Goal: Find specific page/section: Find specific page/section

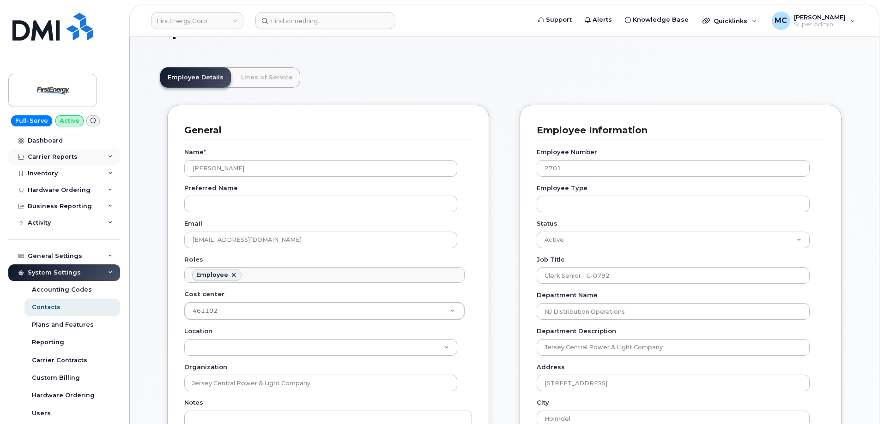
scroll to position [27, 0]
click at [72, 93] on img at bounding box center [52, 90] width 71 height 27
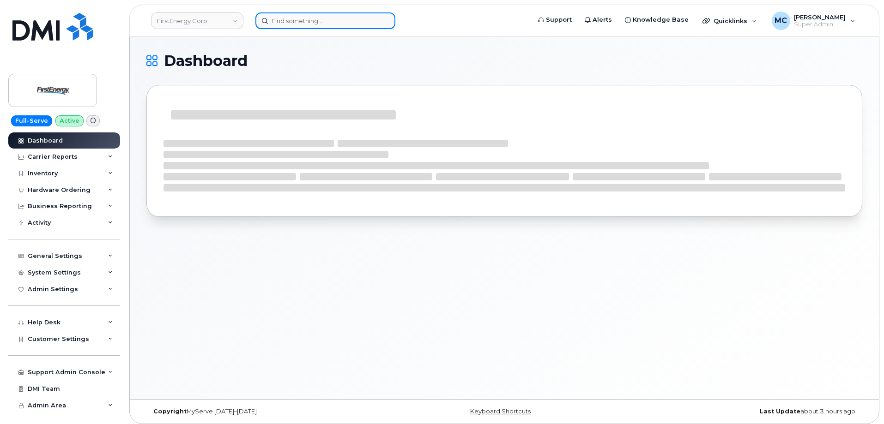
click at [326, 23] on input at bounding box center [325, 20] width 140 height 17
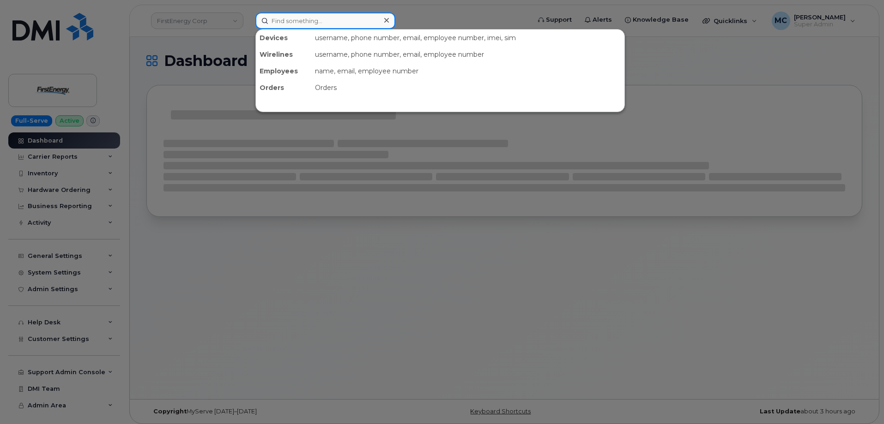
paste input "2562826525"
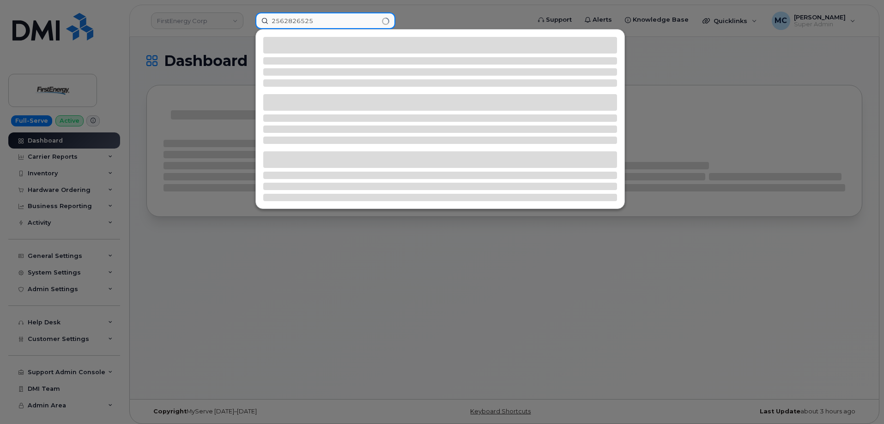
type input "2562826525"
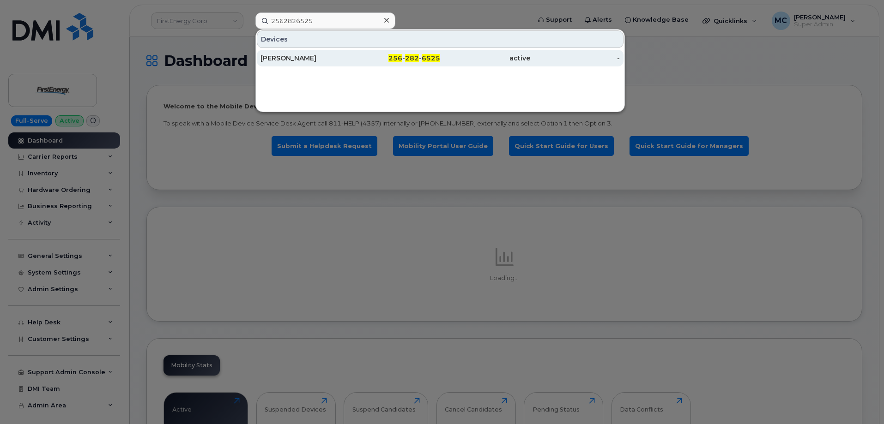
click at [337, 63] on div "[PERSON_NAME]" at bounding box center [305, 58] width 90 height 17
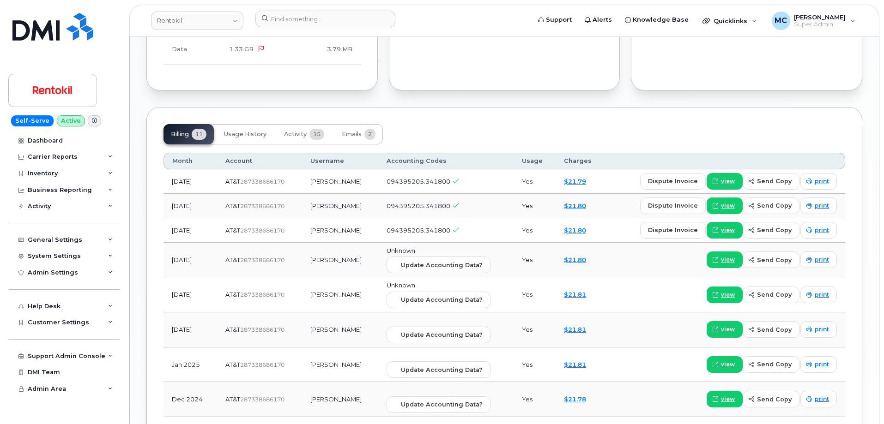
scroll to position [669, 0]
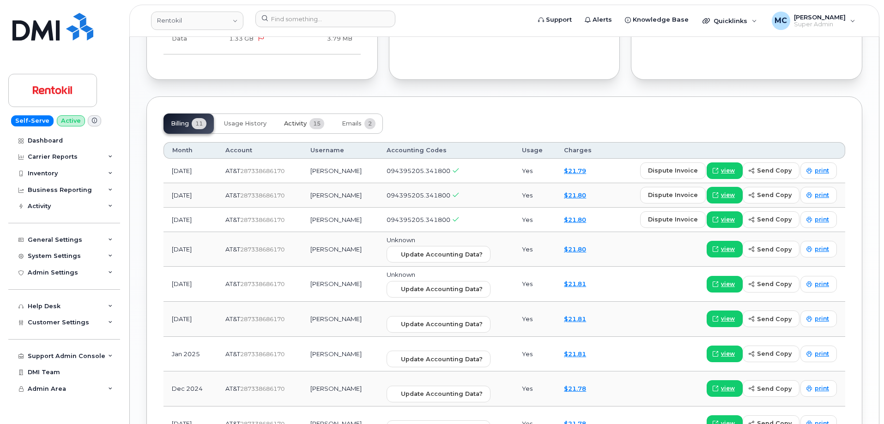
click at [290, 120] on span "Activity" at bounding box center [295, 123] width 23 height 7
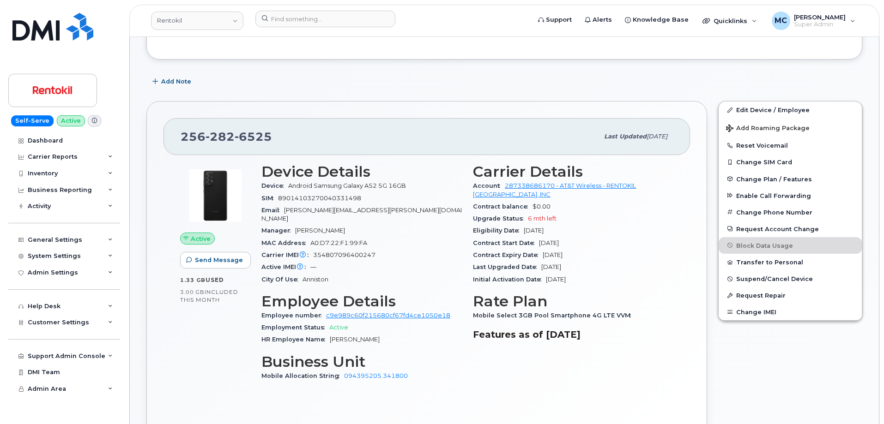
scroll to position [119, 0]
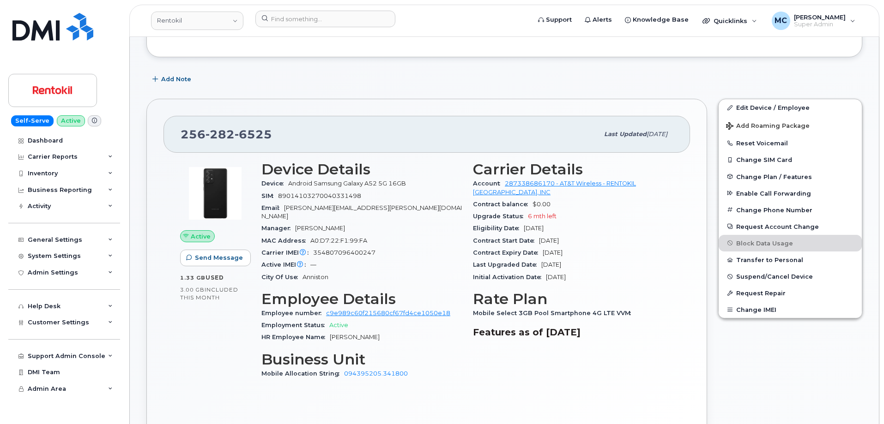
click at [667, 79] on div "Add Note" at bounding box center [504, 79] width 716 height 17
click at [214, 351] on div "Active Send Message 1.33 GB  used 3.00 GB  included this month" at bounding box center [215, 274] width 81 height 237
click at [206, 343] on div "Active Send Message 1.33 GB  used 3.00 GB  included this month" at bounding box center [215, 274] width 81 height 237
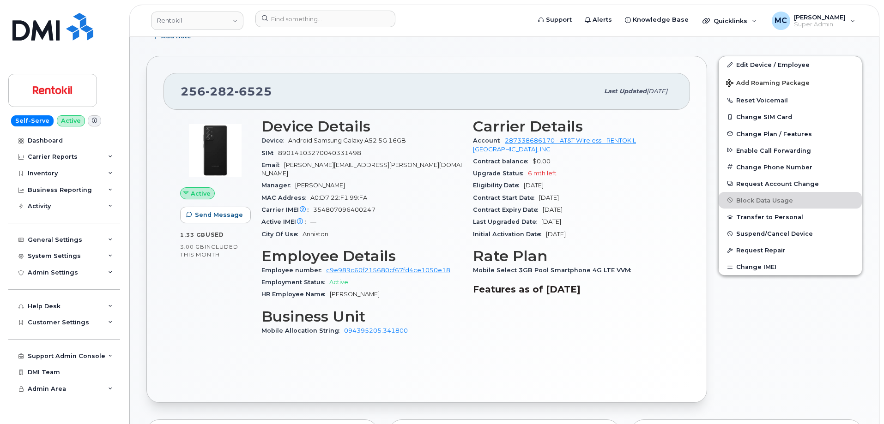
scroll to position [158, 0]
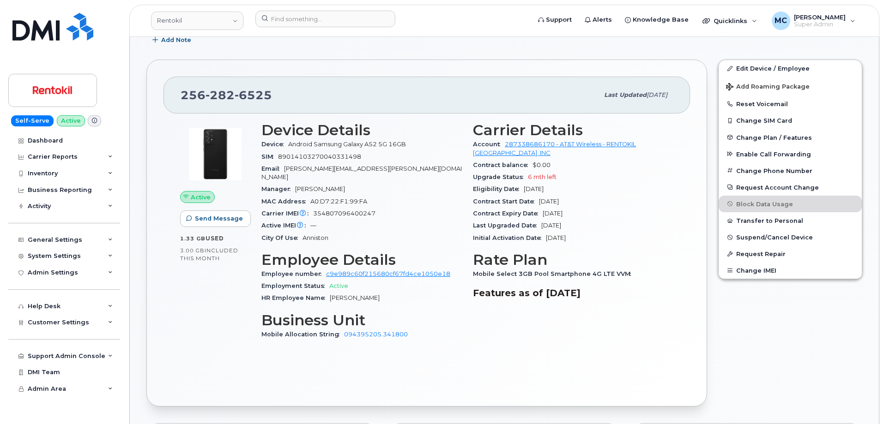
click at [191, 356] on div "Active Send Message 1.33 GB  used 3.00 GB  included this month Device Details D…" at bounding box center [426, 252] width 526 height 276
